Goal: Transaction & Acquisition: Purchase product/service

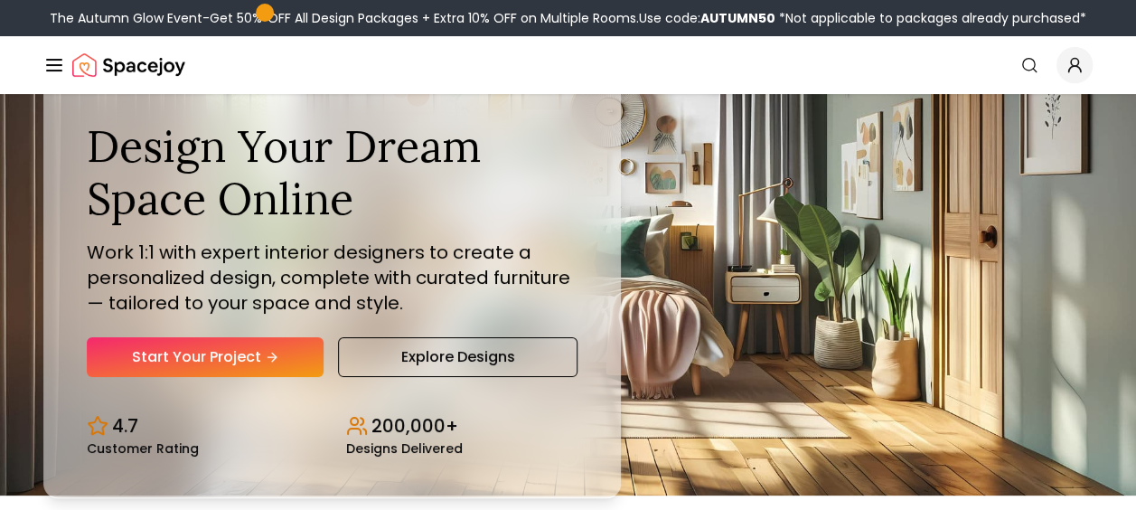
scroll to position [17, 0]
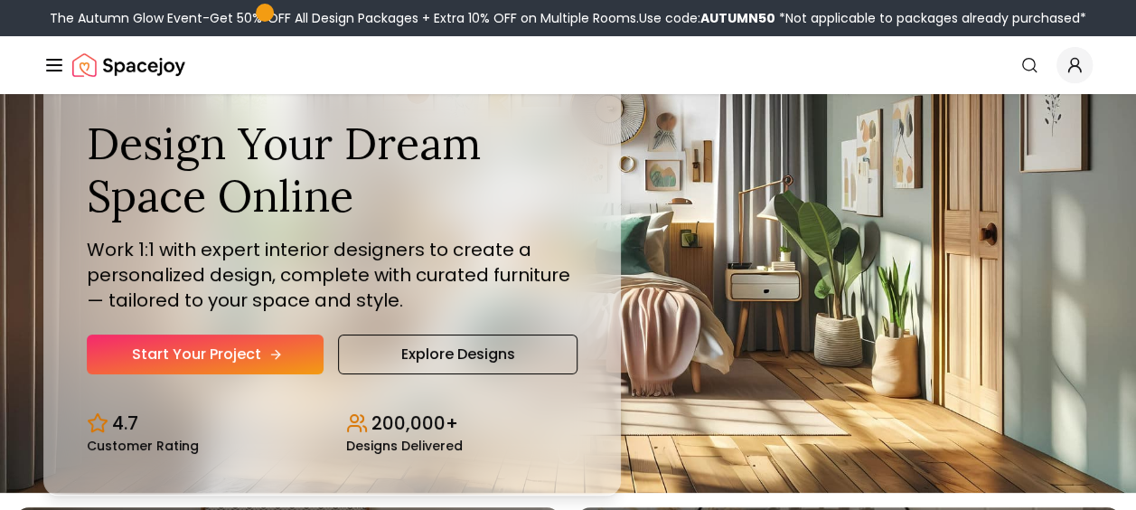
click at [291, 349] on link "Start Your Project" at bounding box center [205, 354] width 237 height 40
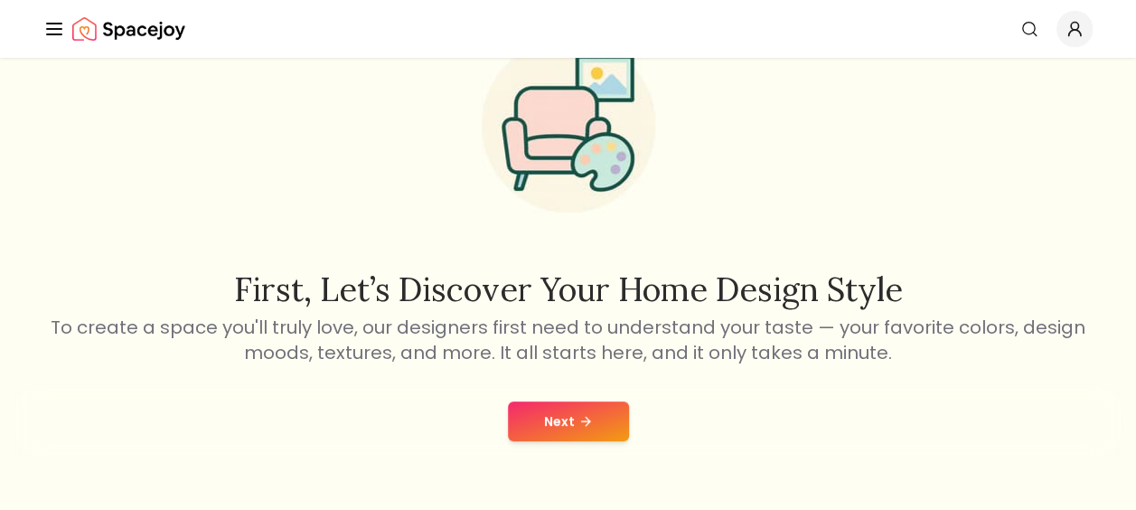
scroll to position [150, 0]
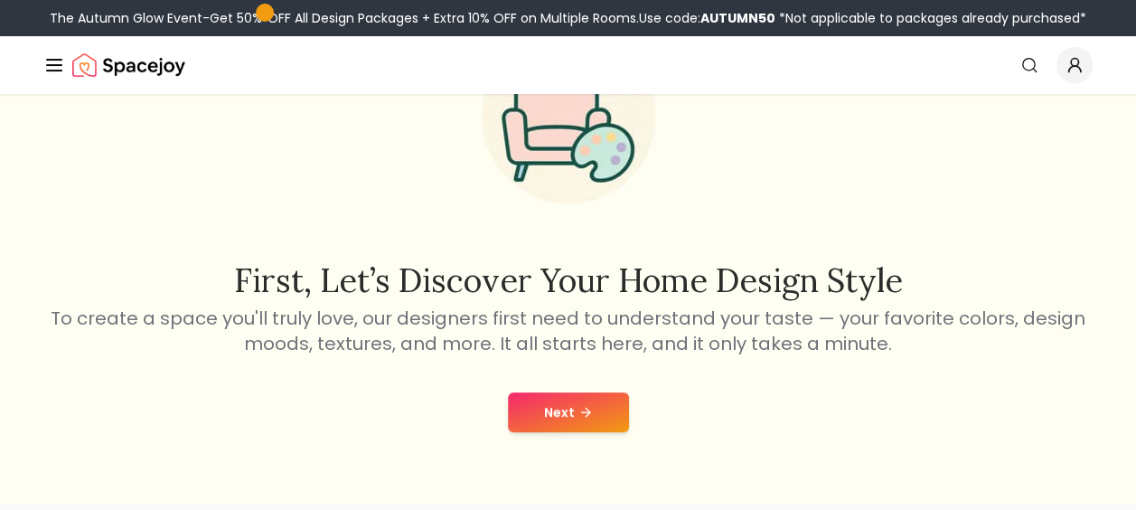
click at [561, 409] on button "Next" at bounding box center [568, 412] width 121 height 40
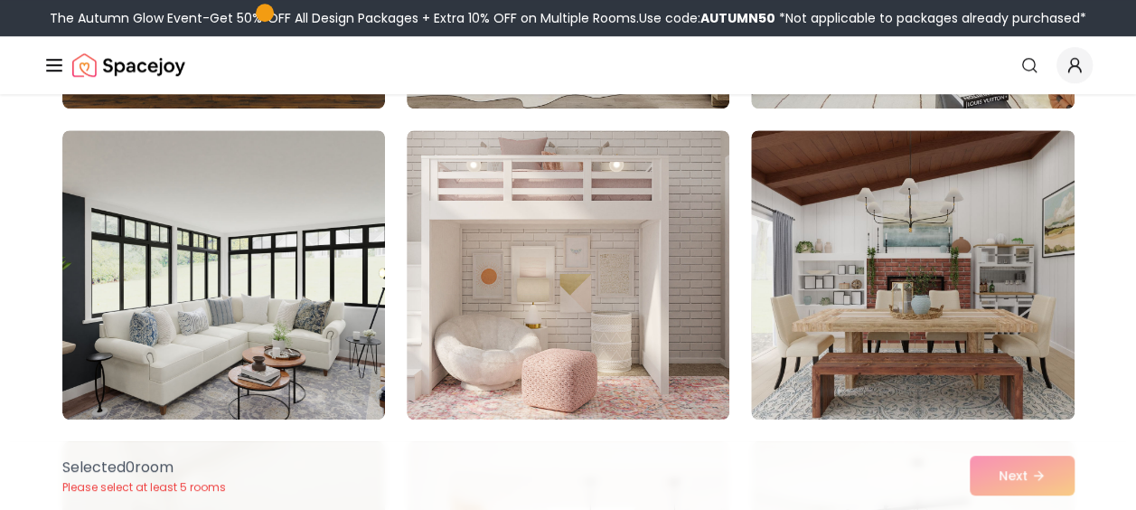
scroll to position [733, 0]
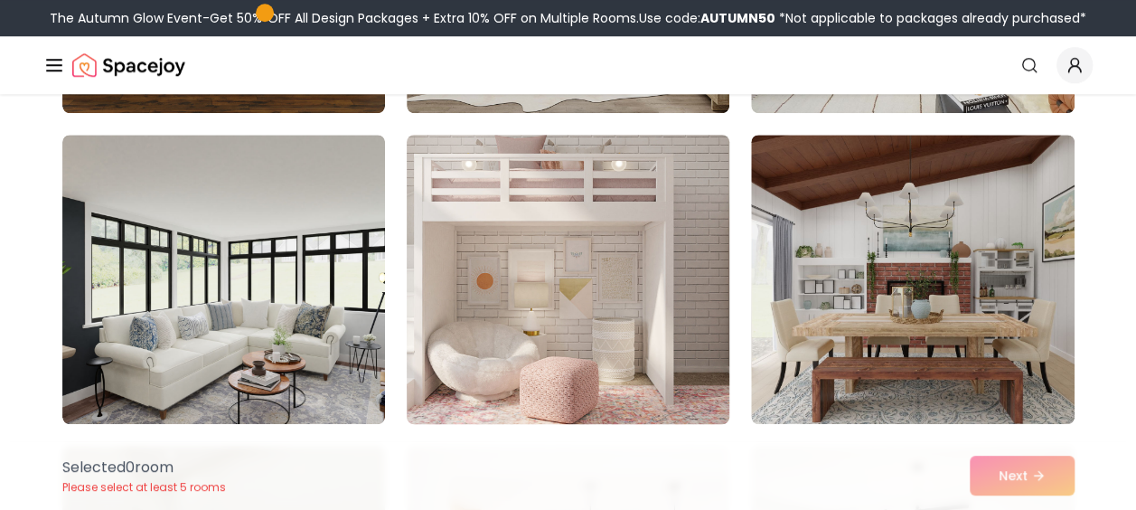
click at [588, 310] on img at bounding box center [568, 279] width 339 height 304
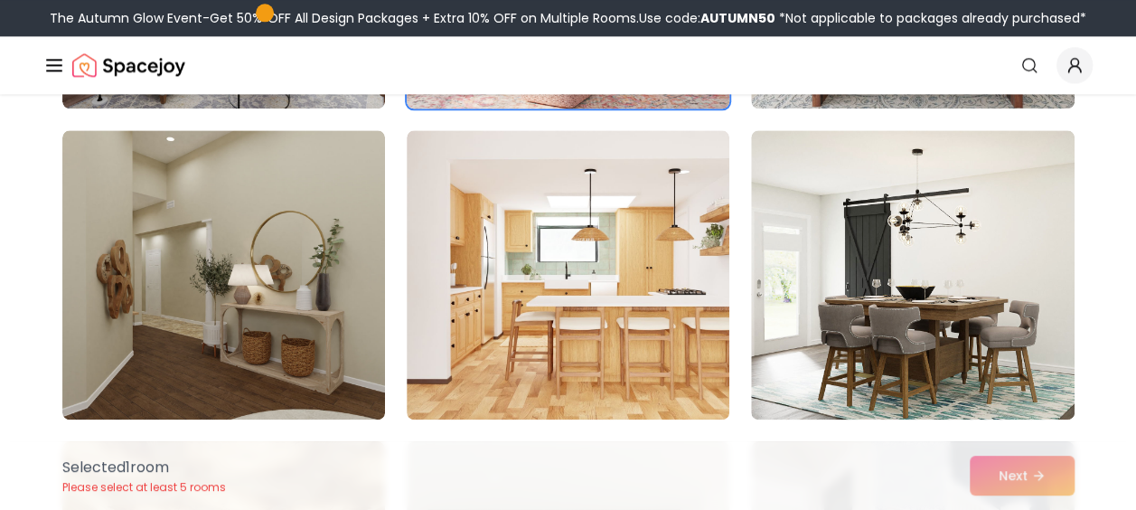
scroll to position [1052, 0]
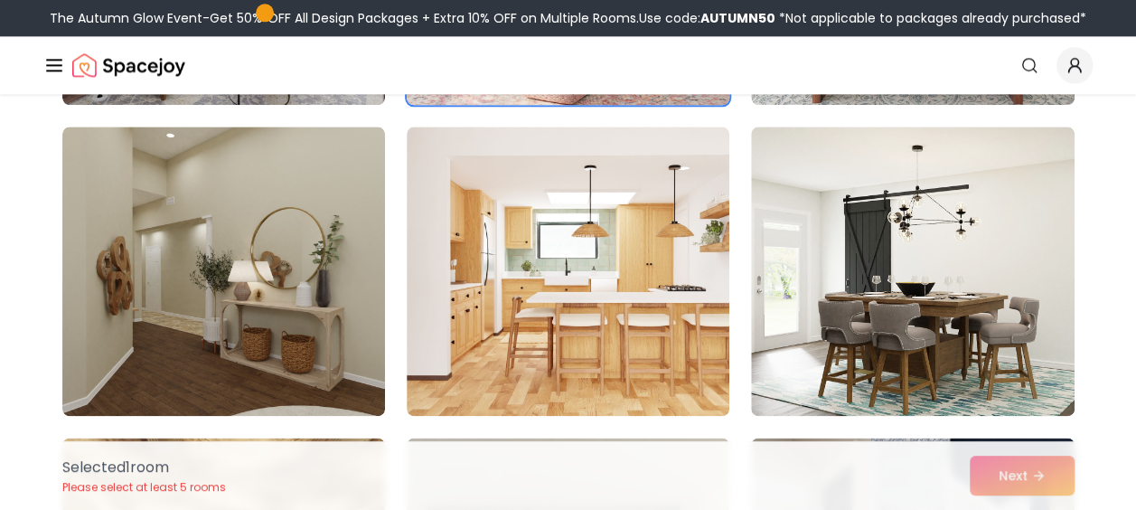
click at [588, 310] on img at bounding box center [568, 271] width 323 height 289
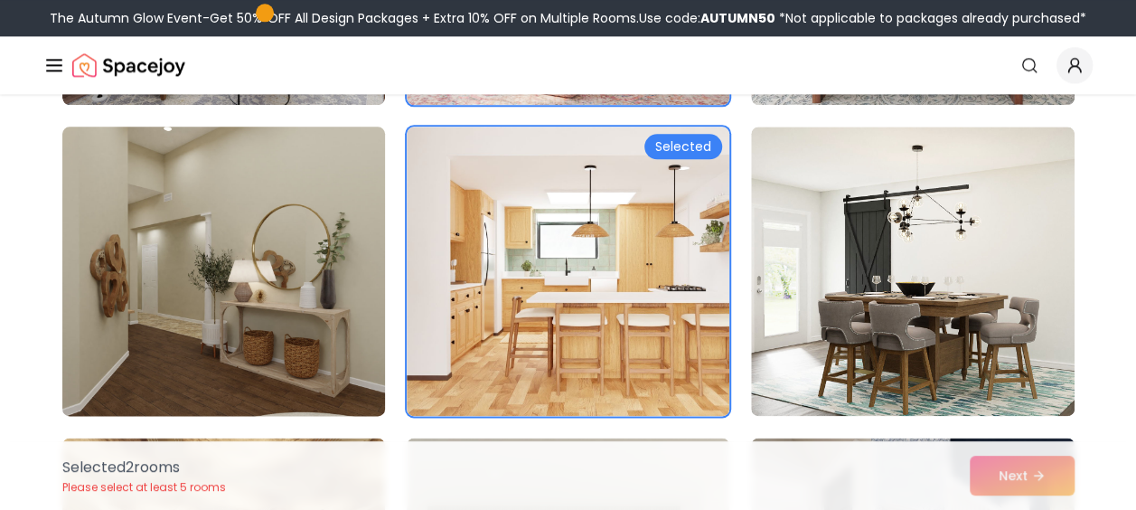
click at [322, 300] on img at bounding box center [223, 271] width 339 height 304
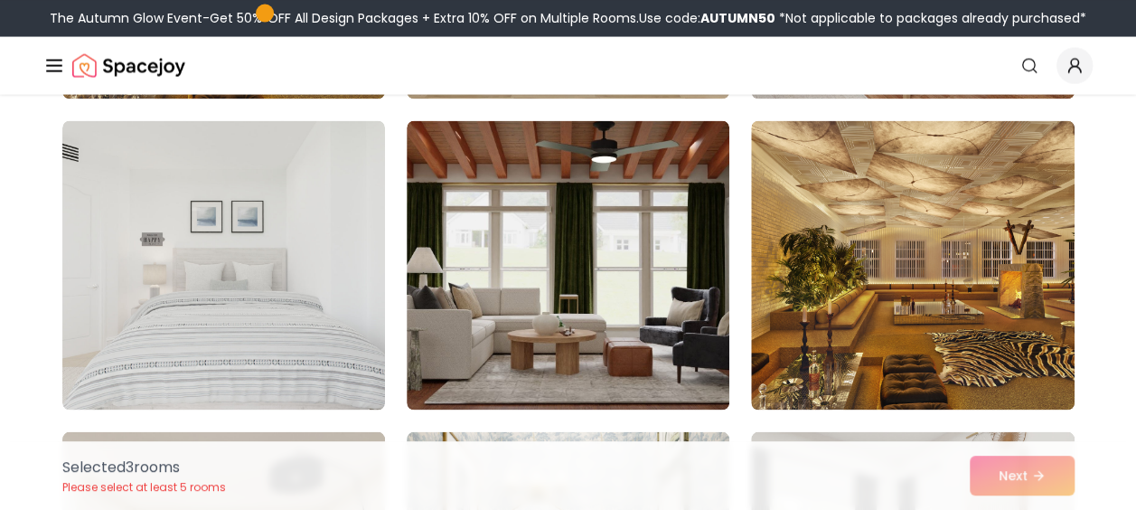
scroll to position [1676, 0]
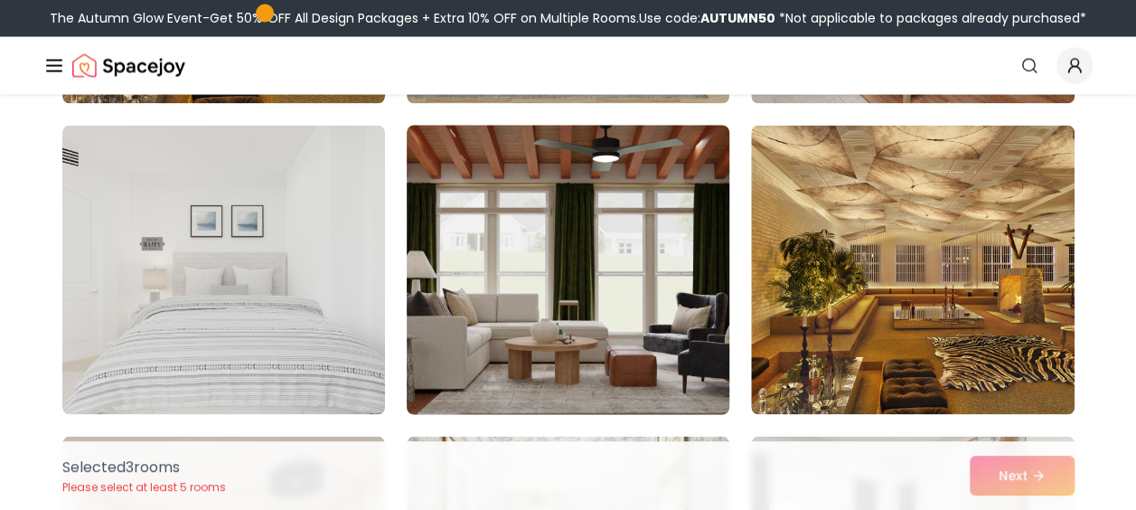
click at [515, 347] on img at bounding box center [568, 270] width 339 height 304
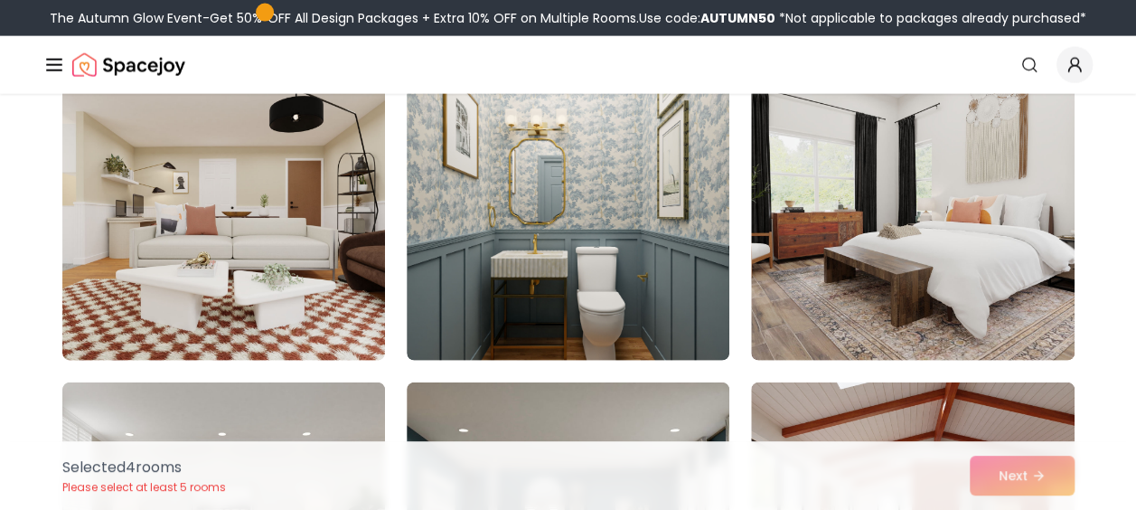
scroll to position [2044, 0]
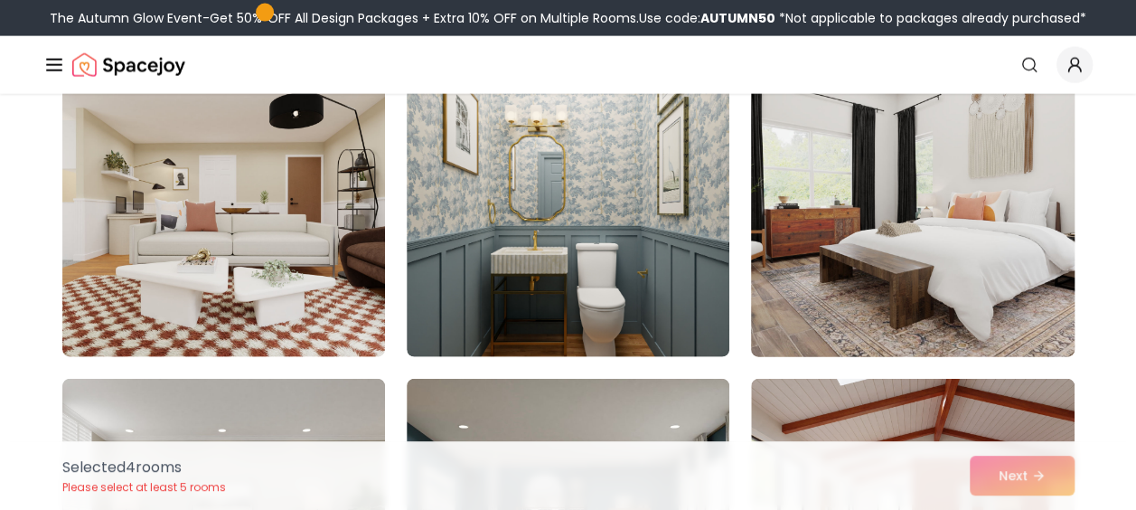
click at [938, 231] on img at bounding box center [912, 213] width 339 height 304
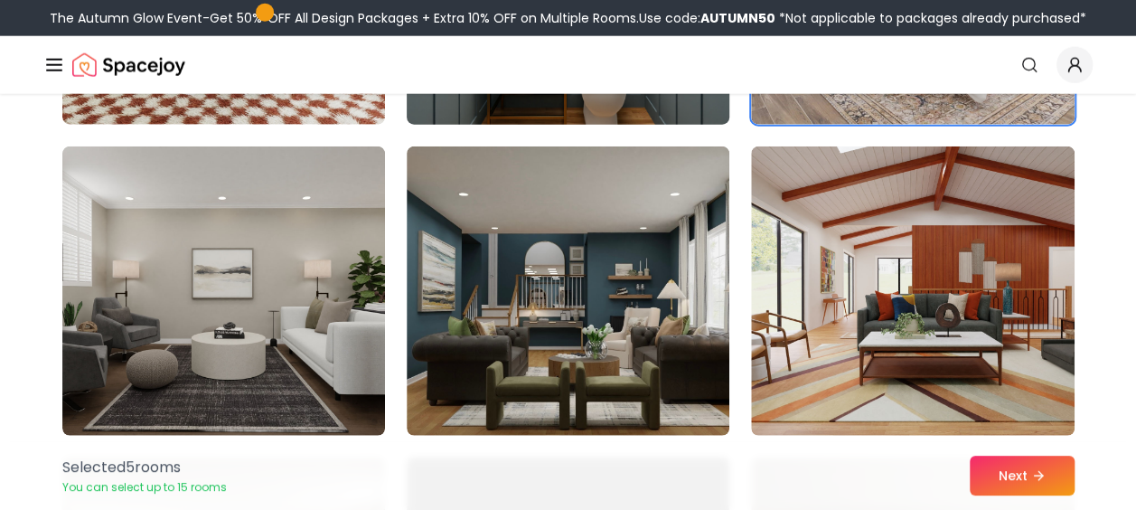
scroll to position [2275, 0]
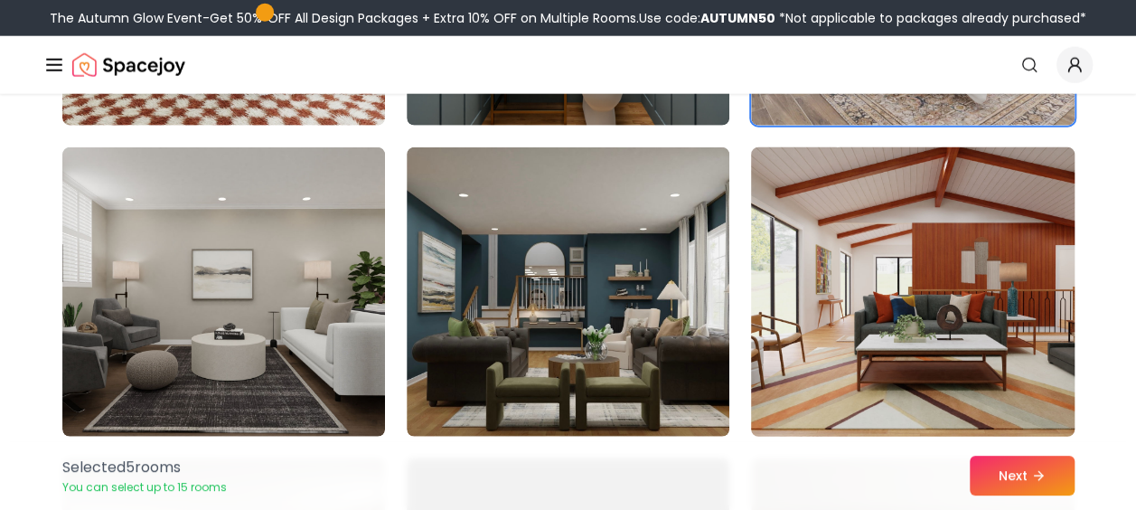
click at [918, 282] on img at bounding box center [912, 292] width 339 height 304
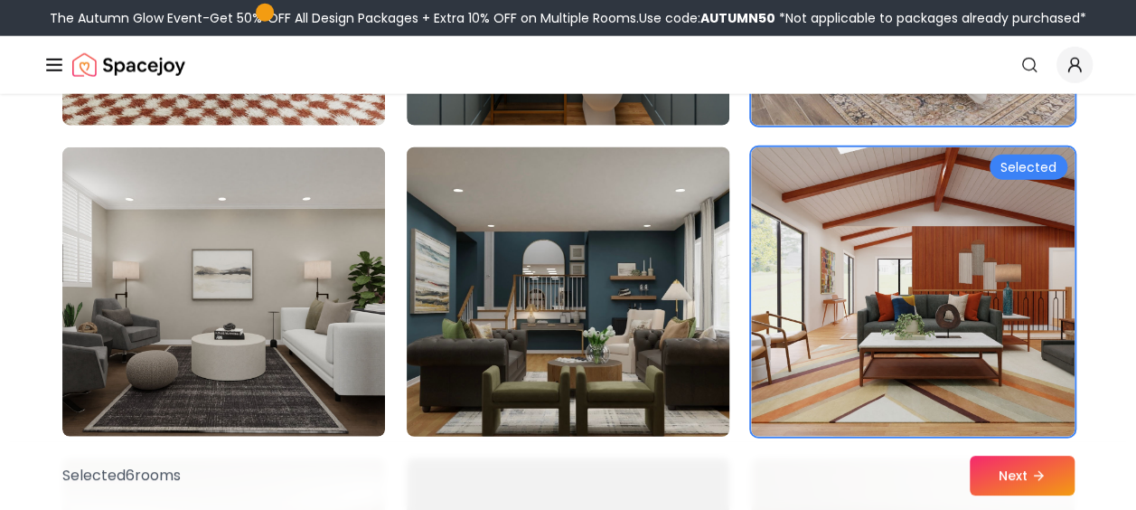
click at [437, 369] on img at bounding box center [568, 292] width 339 height 304
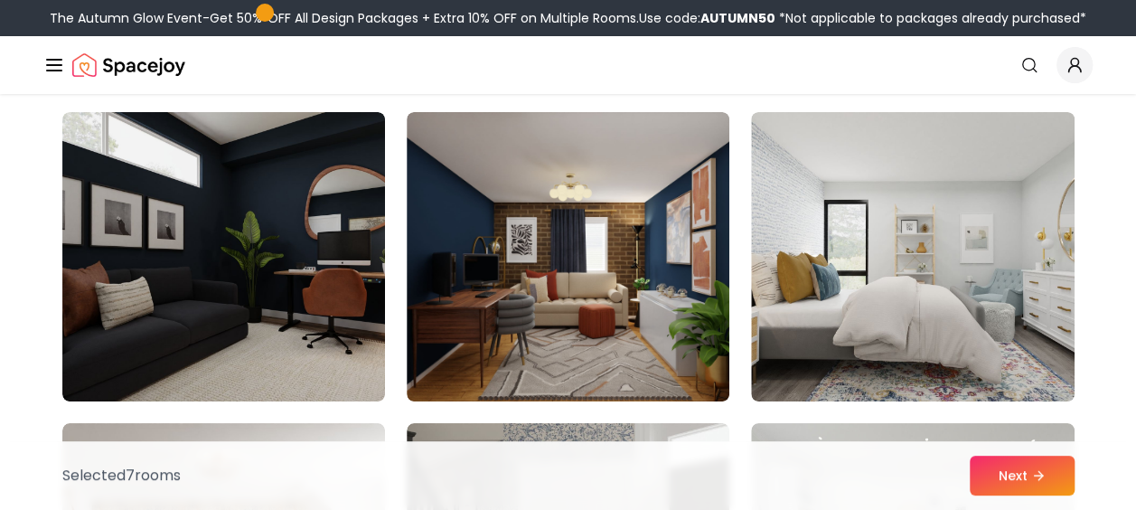
scroll to position [3262, 0]
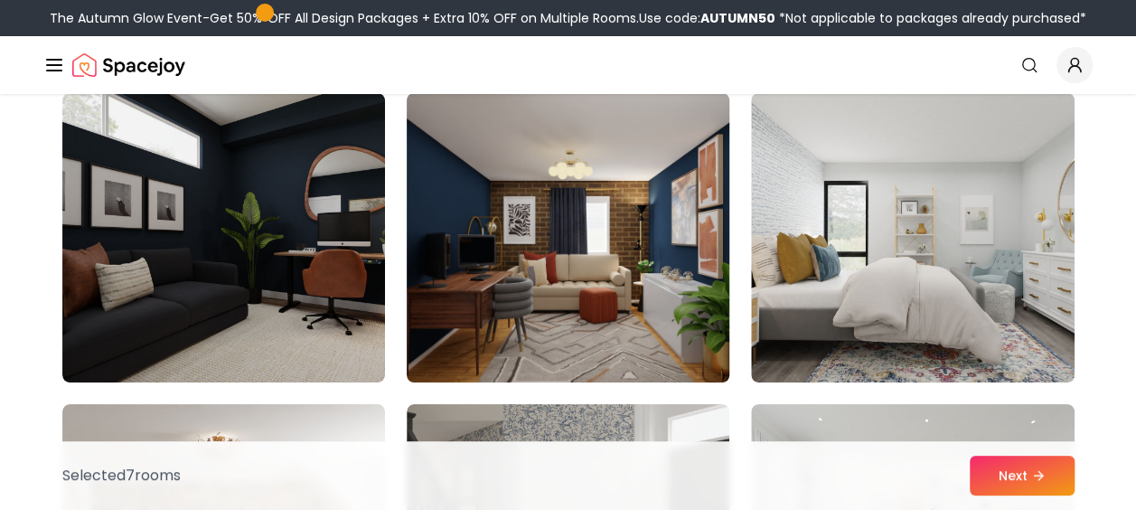
click at [514, 313] on img at bounding box center [568, 238] width 339 height 304
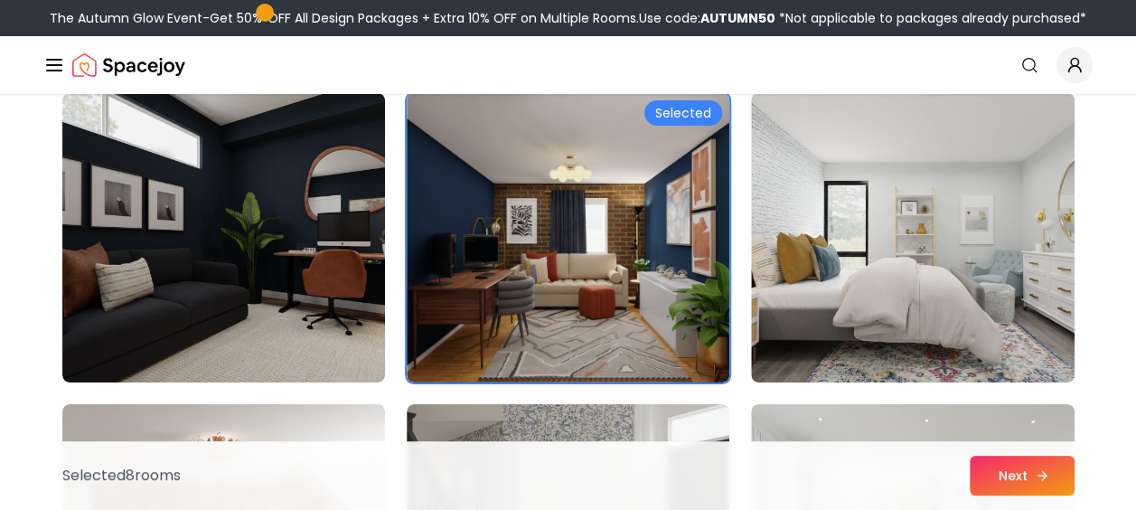
click at [1012, 477] on button "Next" at bounding box center [1022, 476] width 105 height 40
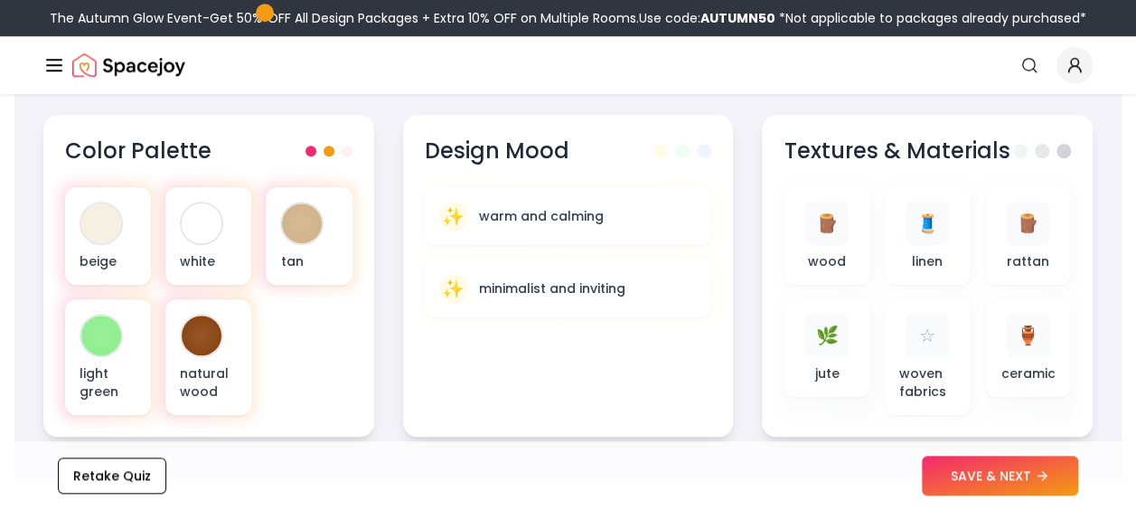
scroll to position [682, 0]
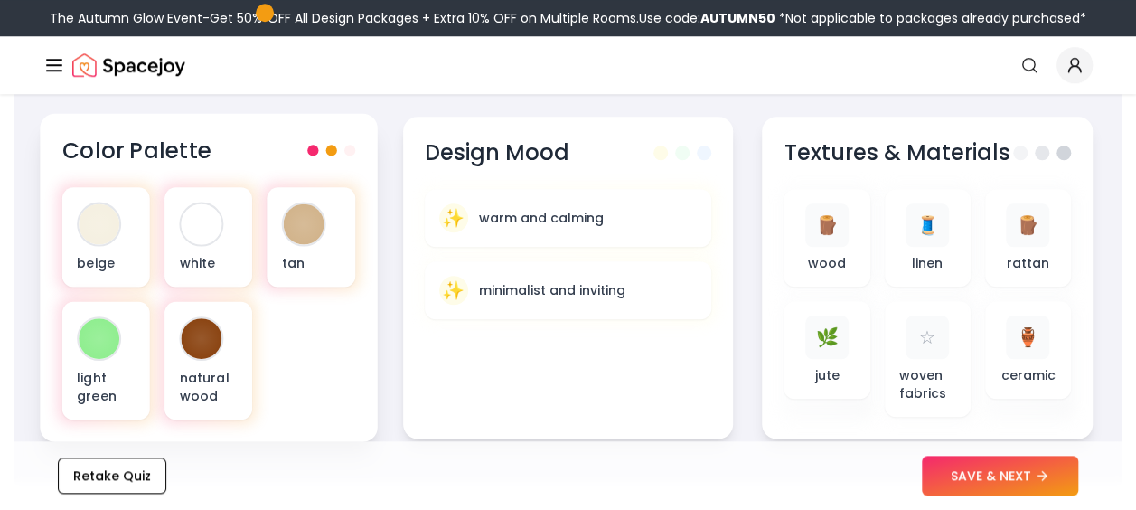
click at [329, 150] on span at bounding box center [330, 150] width 11 height 11
click at [306, 148] on div "Color Palette" at bounding box center [208, 151] width 293 height 30
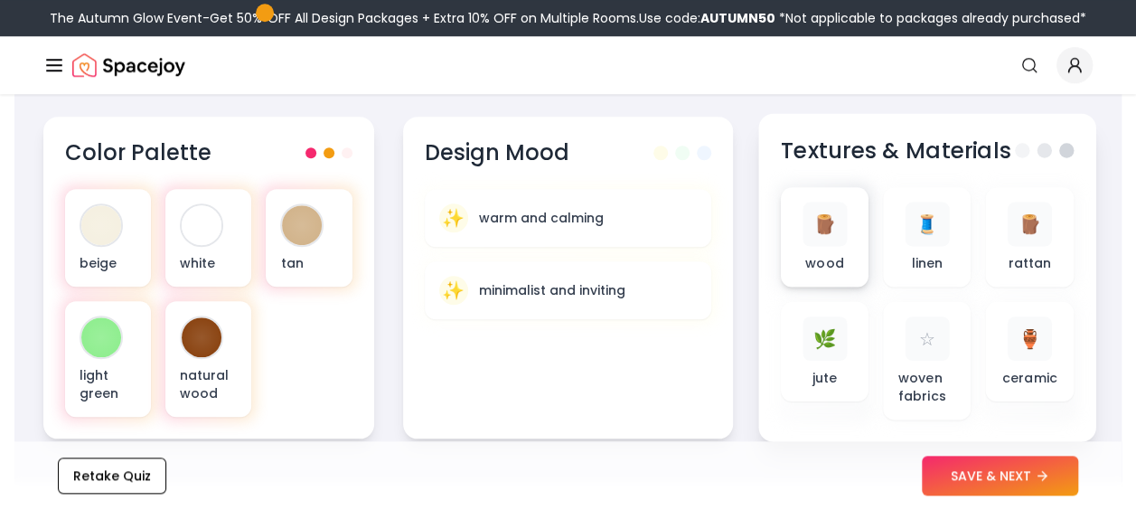
click at [835, 235] on span "🪵" at bounding box center [826, 225] width 24 height 26
click at [814, 236] on span "🪵" at bounding box center [826, 225] width 24 height 26
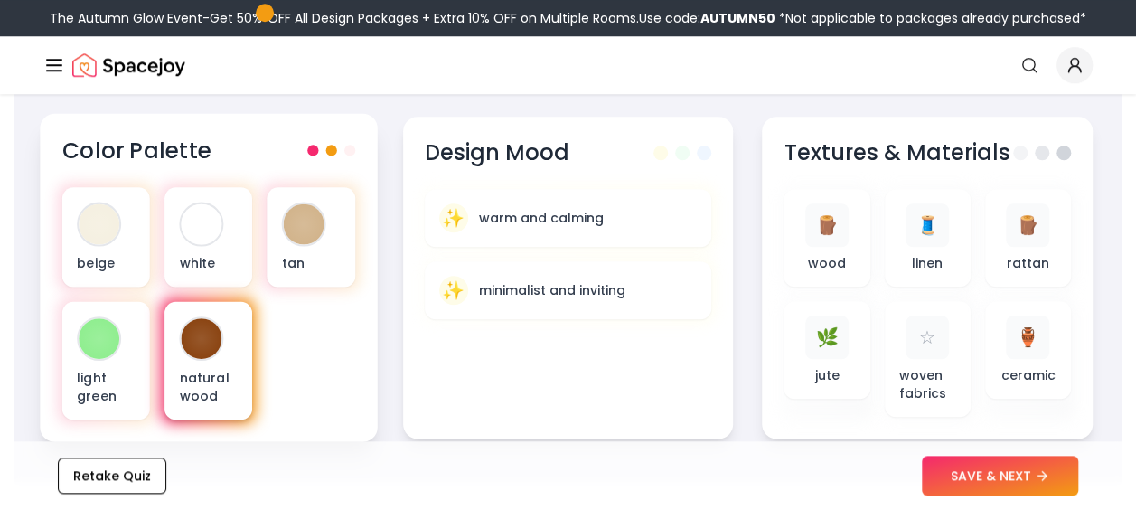
click at [212, 330] on div at bounding box center [202, 338] width 41 height 41
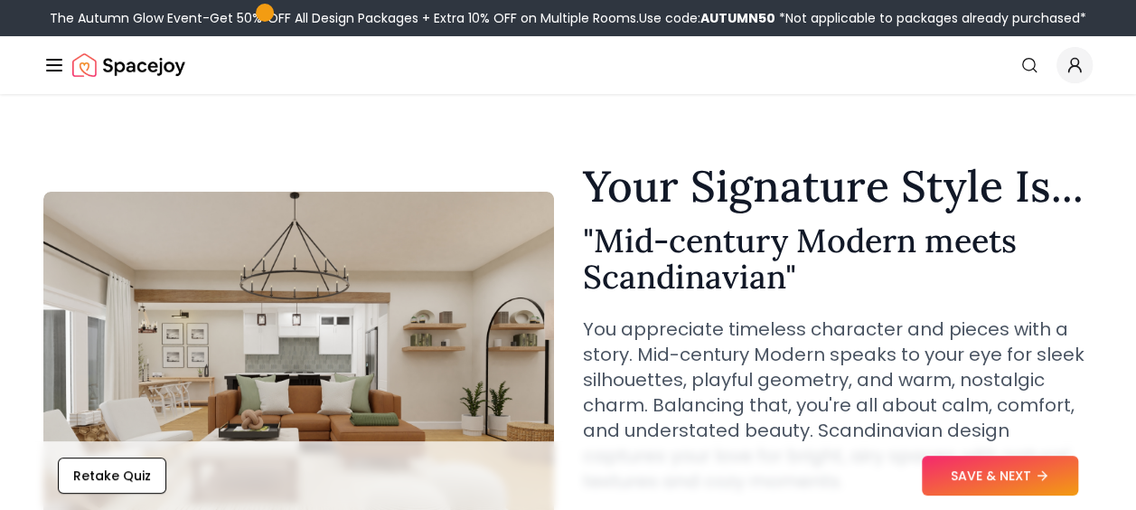
scroll to position [0, 0]
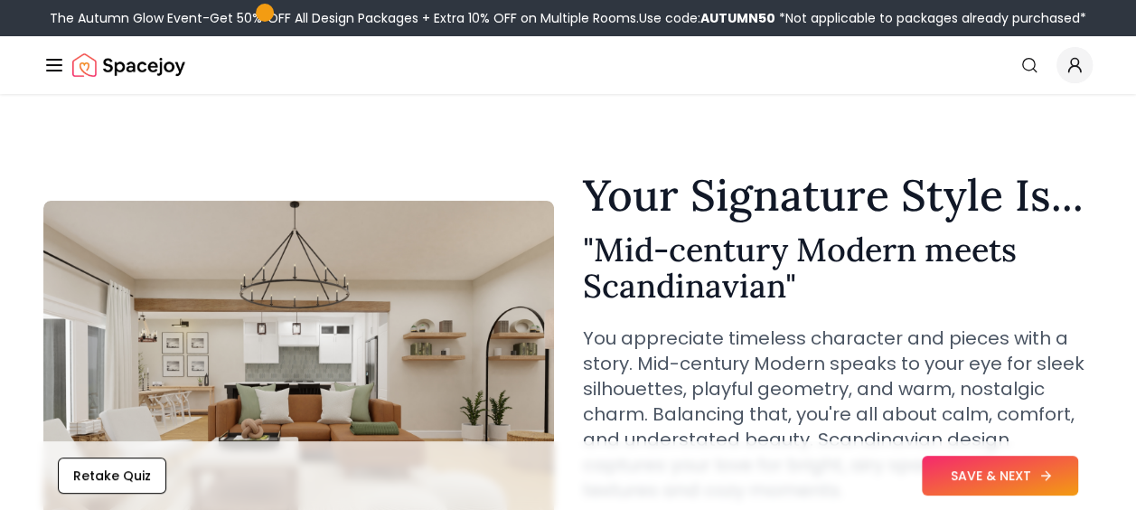
click at [993, 466] on button "SAVE & NEXT" at bounding box center [1000, 476] width 156 height 40
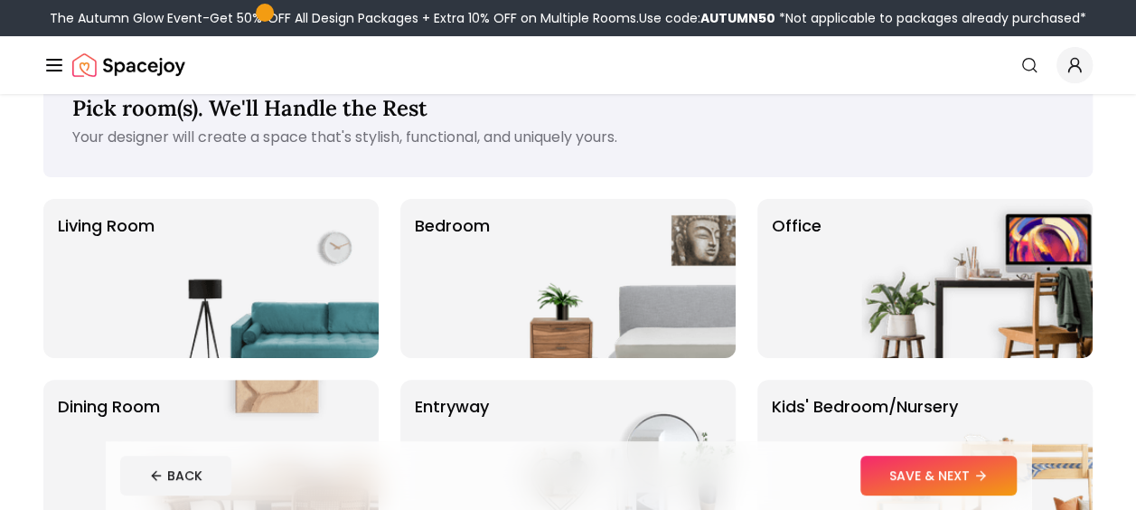
scroll to position [47, 0]
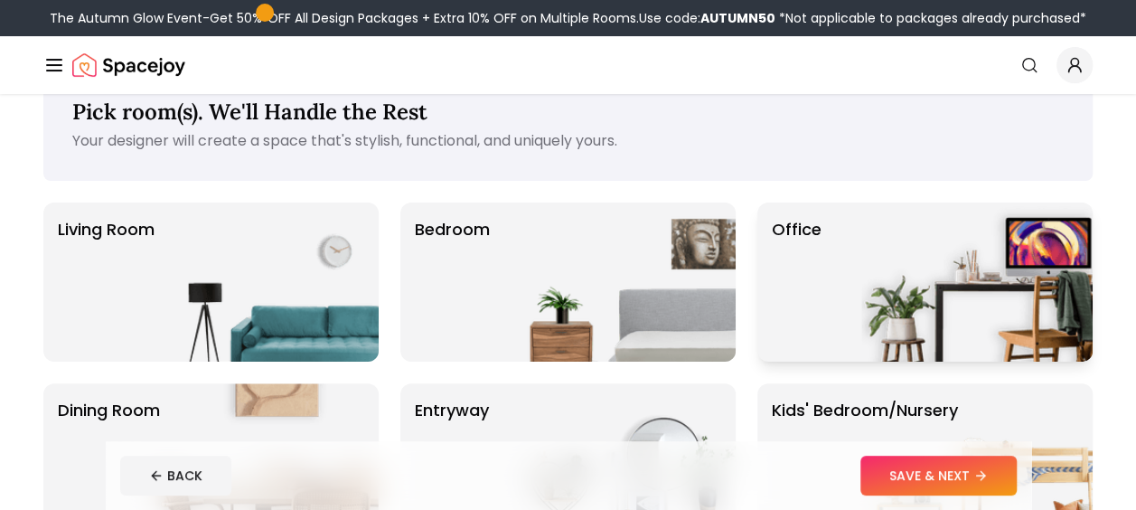
click at [870, 274] on img at bounding box center [976, 281] width 231 height 159
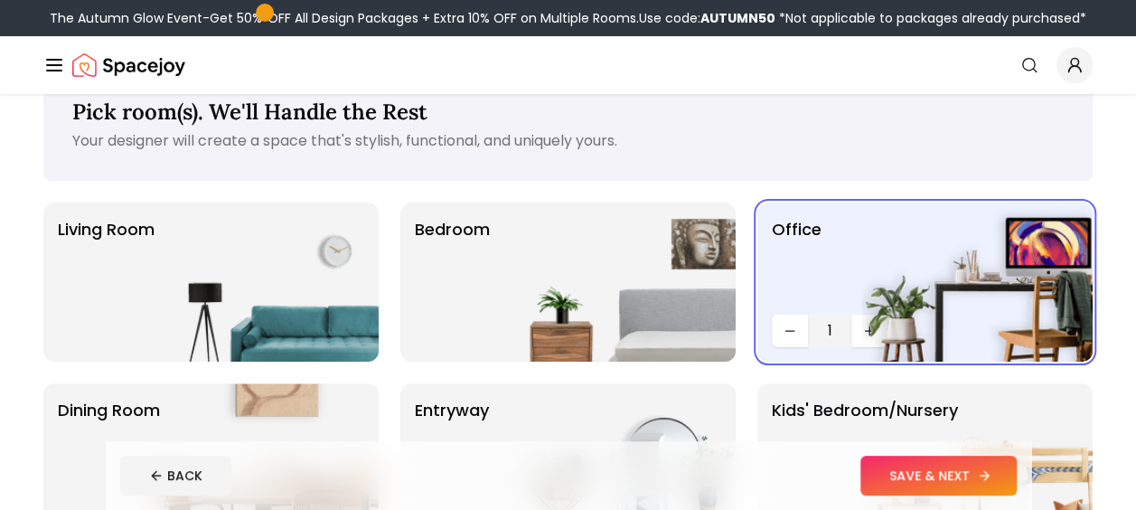
click at [899, 481] on button "SAVE & NEXT" at bounding box center [939, 476] width 156 height 40
